Goal: Task Accomplishment & Management: Manage account settings

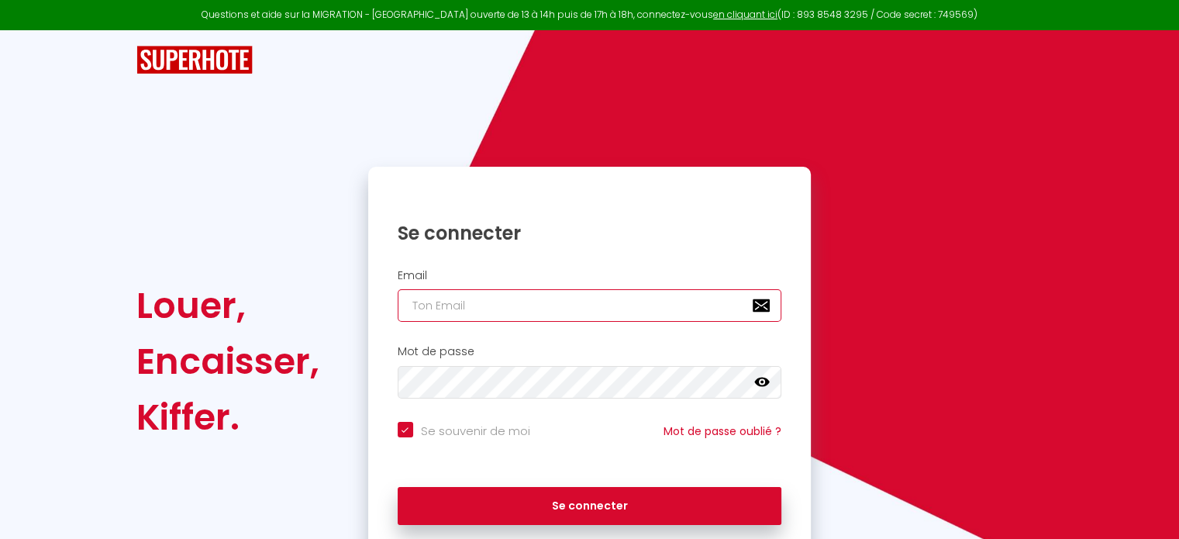
click at [545, 302] on input "email" at bounding box center [590, 305] width 385 height 33
type input "[EMAIL_ADDRESS][DOMAIN_NAME]"
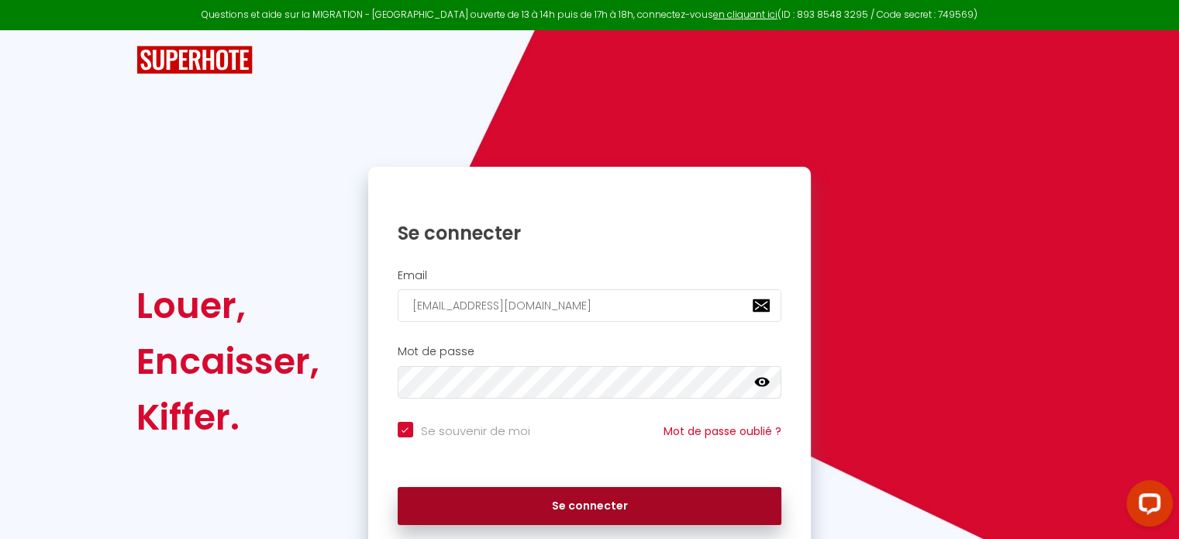
click at [690, 507] on button "Se connecter" at bounding box center [590, 506] width 385 height 39
checkbox input "true"
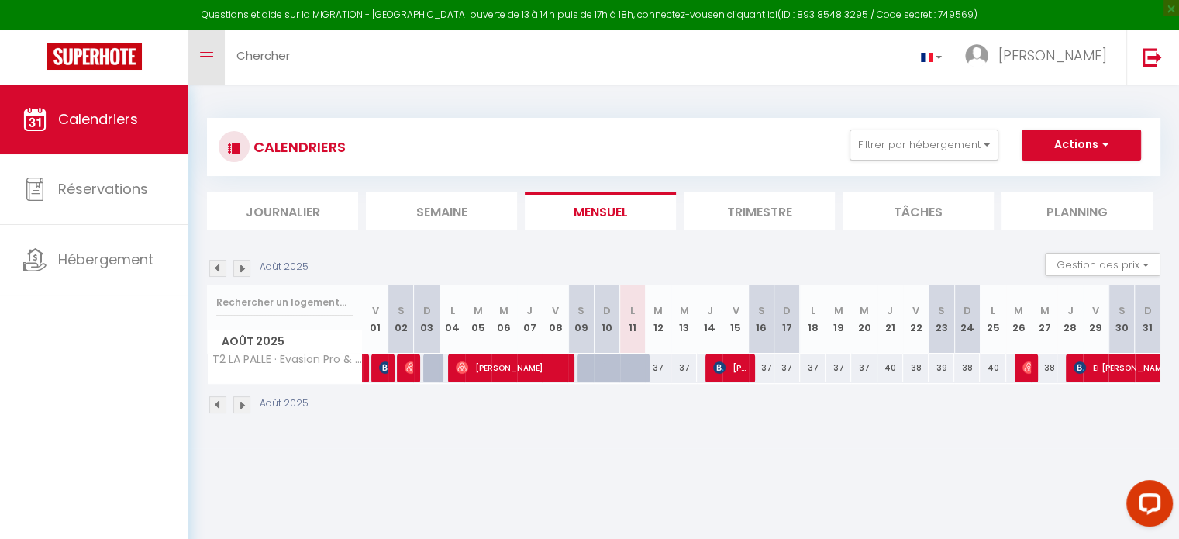
click at [201, 57] on span at bounding box center [206, 57] width 13 height 2
click at [208, 53] on icon "Toggle menubar" at bounding box center [206, 56] width 13 height 9
click at [202, 53] on icon "Toggle menubar" at bounding box center [206, 56] width 13 height 9
click at [107, 54] on img at bounding box center [94, 56] width 95 height 27
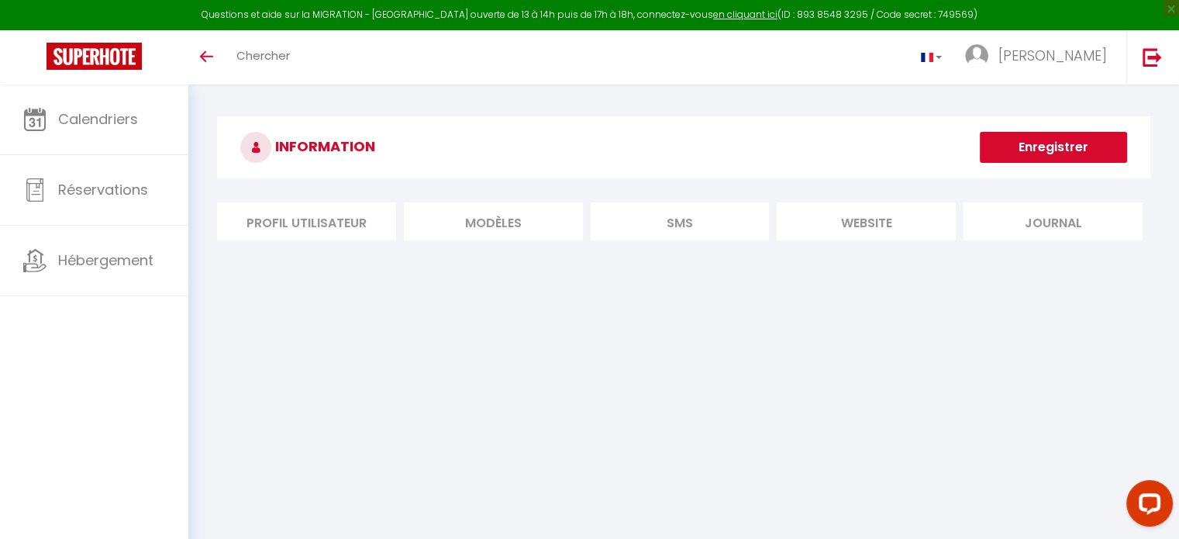
click at [348, 216] on li "Profil Utilisateur" at bounding box center [306, 221] width 179 height 38
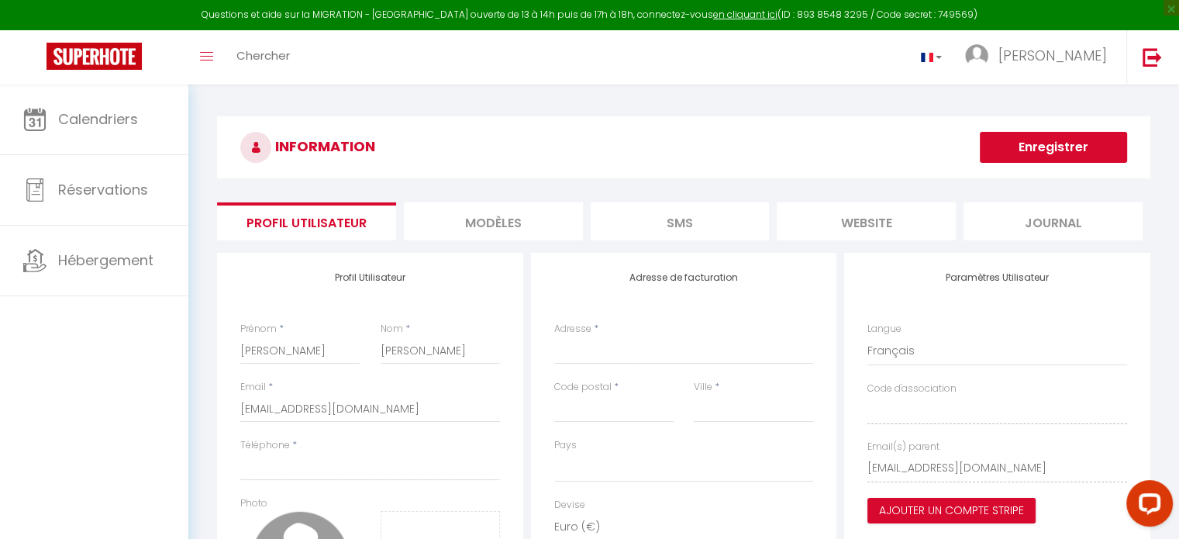
click at [501, 235] on li "MODÈLES" at bounding box center [493, 221] width 179 height 38
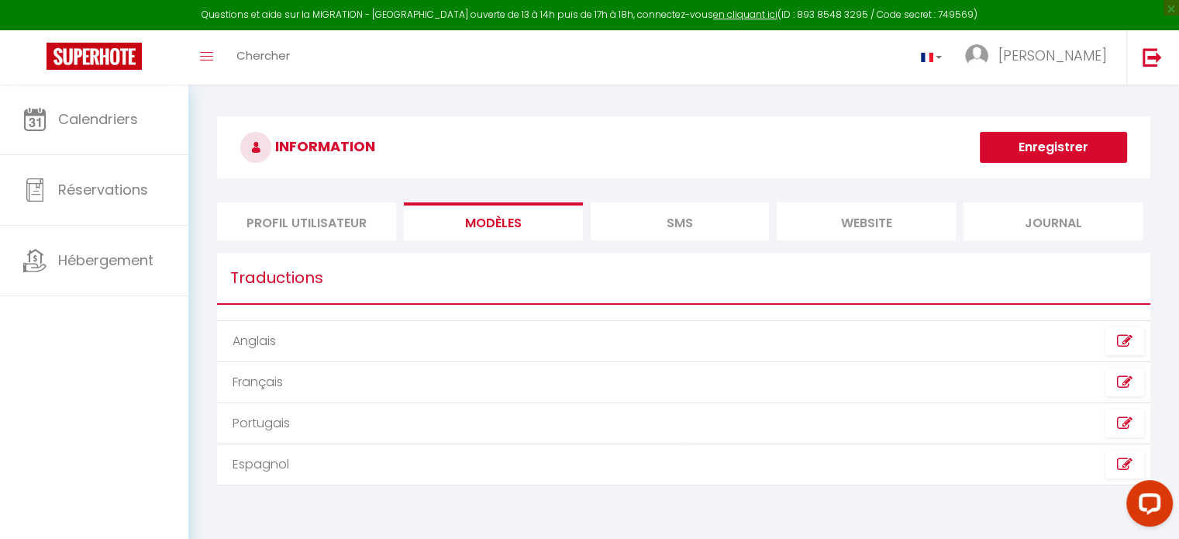
click at [651, 223] on li "SMS" at bounding box center [680, 221] width 179 height 38
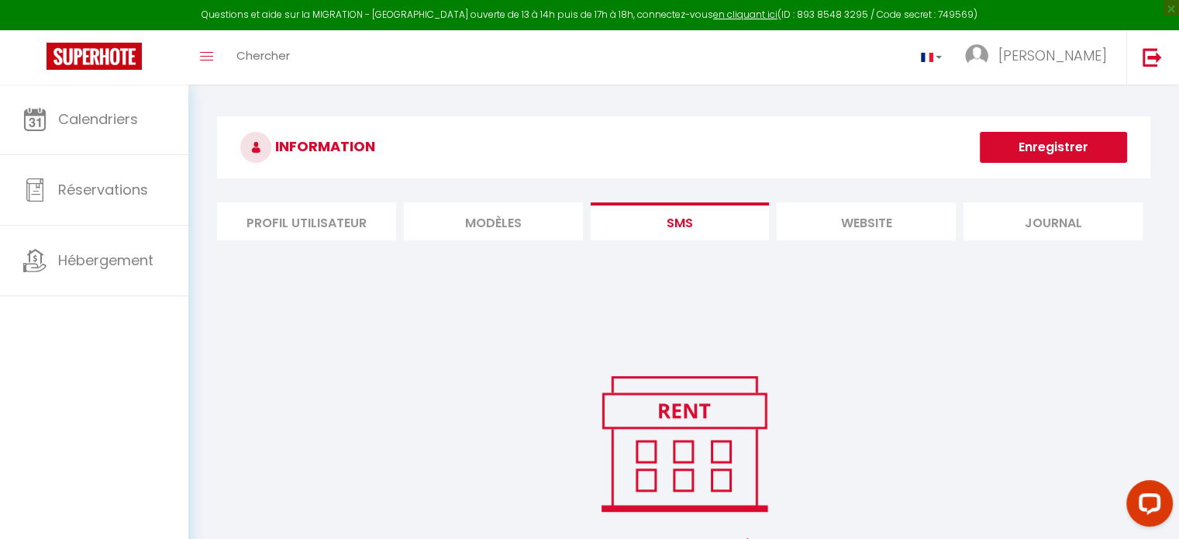
click at [847, 218] on li "website" at bounding box center [866, 221] width 179 height 38
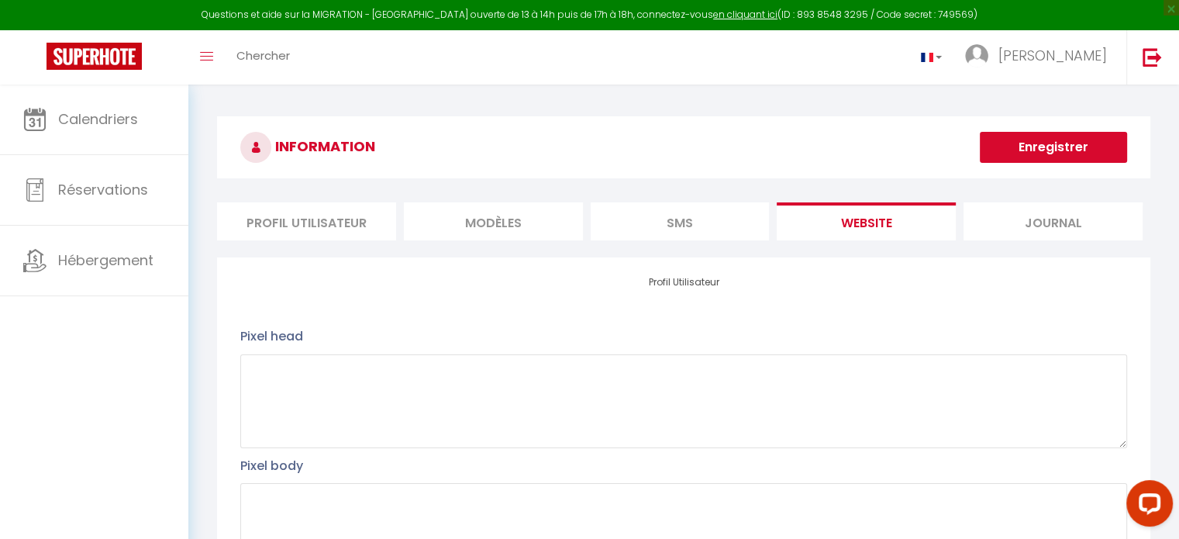
click at [340, 219] on li "Profil Utilisateur" at bounding box center [306, 221] width 179 height 38
select select
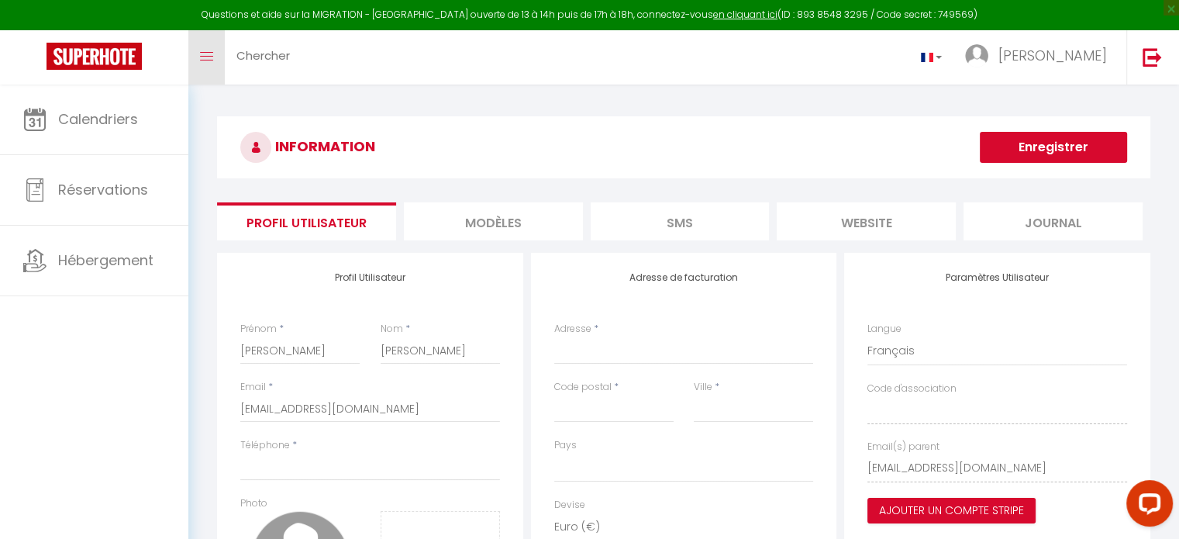
click at [198, 50] on link "Toggle menubar" at bounding box center [206, 57] width 36 height 54
